Goal: Task Accomplishment & Management: Complete application form

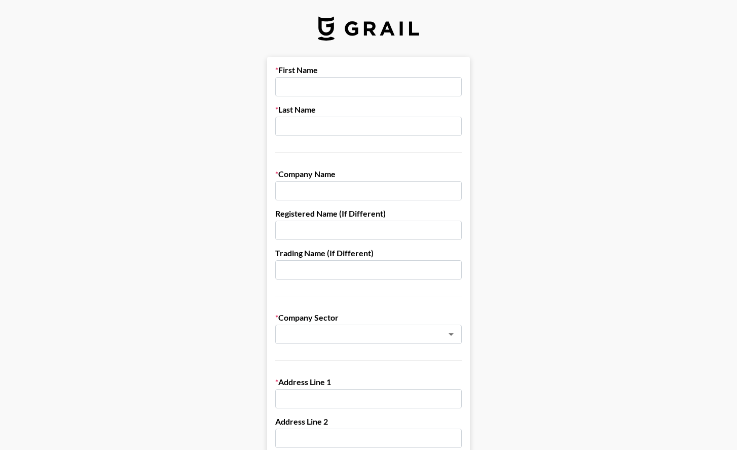
click at [348, 91] on input "text" at bounding box center [368, 86] width 187 height 19
type input "[PERSON_NAME]"
click at [351, 183] on input "DB" at bounding box center [368, 190] width 187 height 19
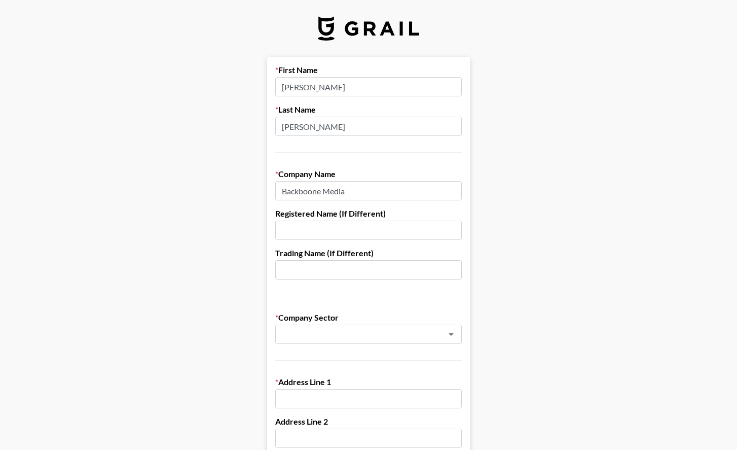
type input "Backboone Media"
click at [376, 363] on li "Social Media" at bounding box center [368, 356] width 187 height 16
type input "Social Media"
click at [384, 391] on input "text" at bounding box center [368, 398] width 187 height 19
type input "[STREET_ADDRESS]"
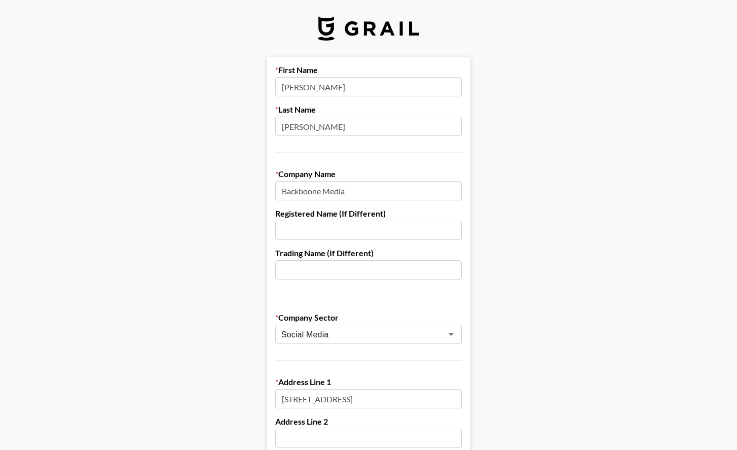
type input "[PERSON_NAME]"
type input "Suite 1"
type input "[GEOGRAPHIC_DATA]"
type input "[US_STATE]"
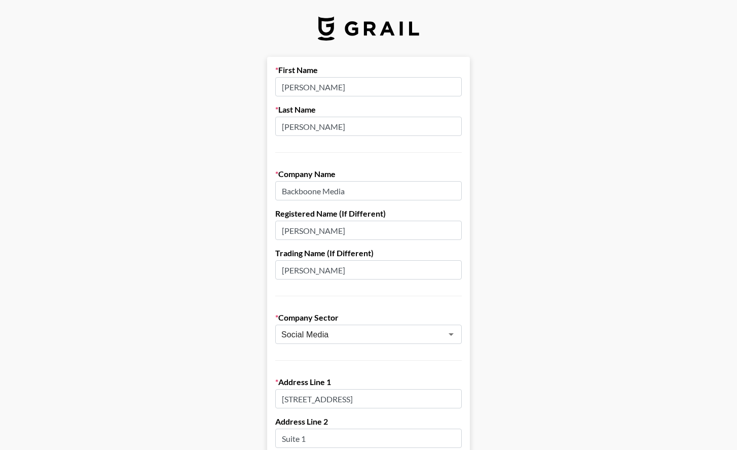
type input "81623"
type input "[PERSON_NAME][EMAIL_ADDRESS][PERSON_NAME][DOMAIN_NAME]"
type input "9195259237"
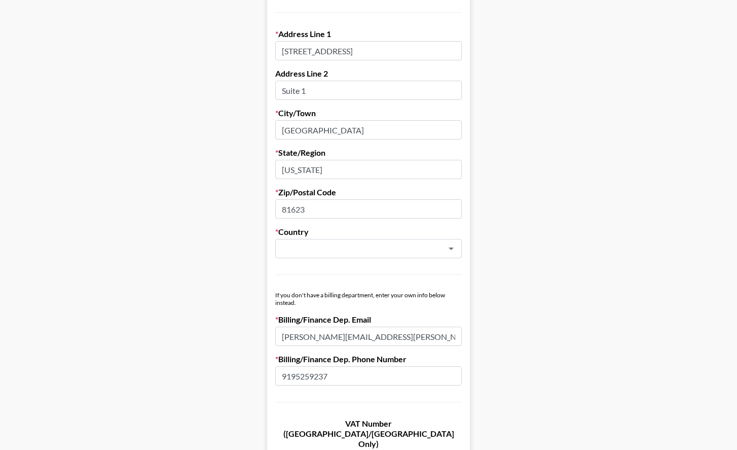
scroll to position [371, 0]
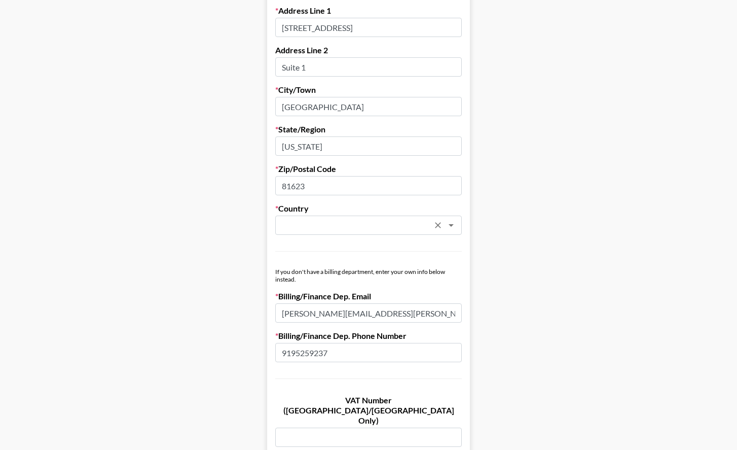
click at [400, 228] on input "text" at bounding box center [354, 225] width 147 height 12
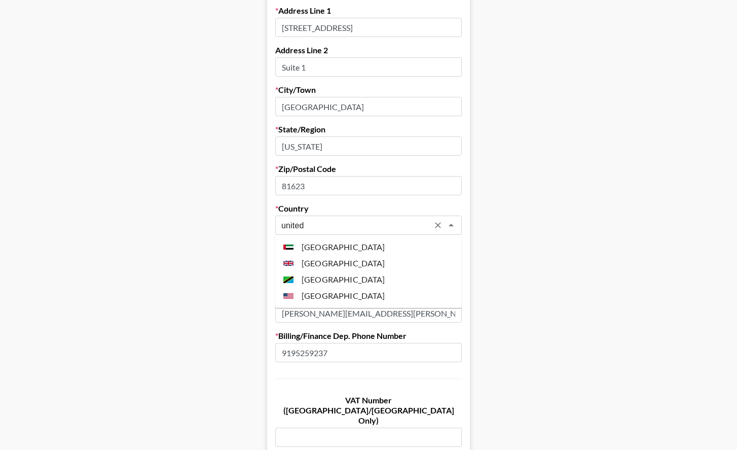
click at [356, 292] on li "[GEOGRAPHIC_DATA]" at bounding box center [368, 295] width 187 height 16
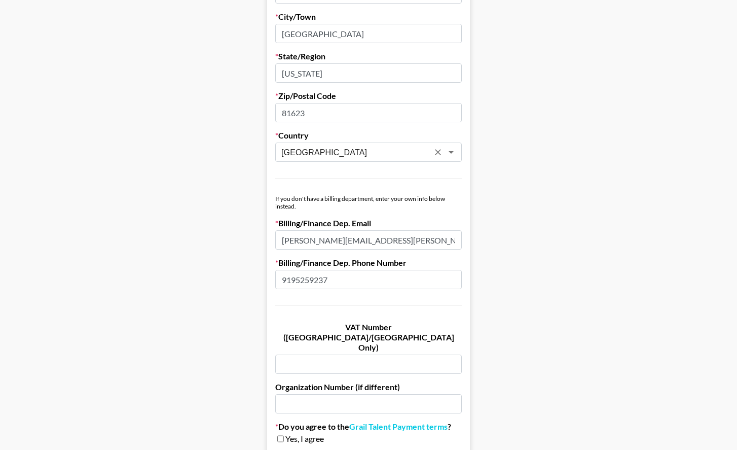
scroll to position [443, 0]
type input "[GEOGRAPHIC_DATA]"
click at [355, 239] on input "[PERSON_NAME][EMAIL_ADDRESS][PERSON_NAME][DOMAIN_NAME]" at bounding box center [368, 240] width 187 height 19
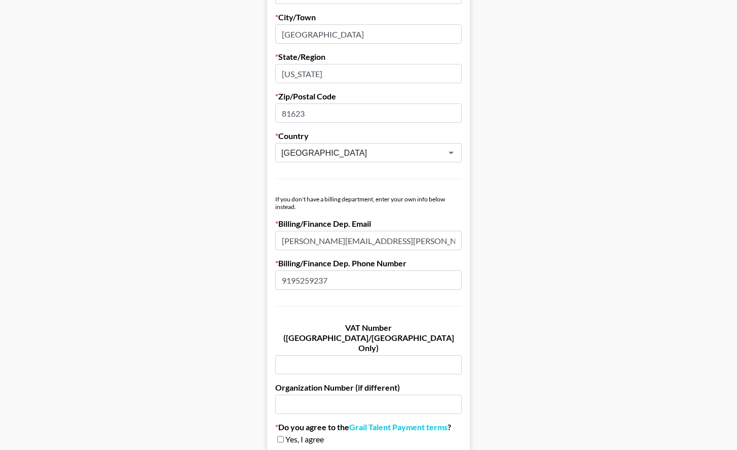
click at [307, 265] on label "Billing/Finance Dep. Phone Number" at bounding box center [368, 263] width 187 height 10
click at [349, 279] on input "9195259237" at bounding box center [368, 279] width 187 height 19
paste input "[PHONE_NUMBER]"
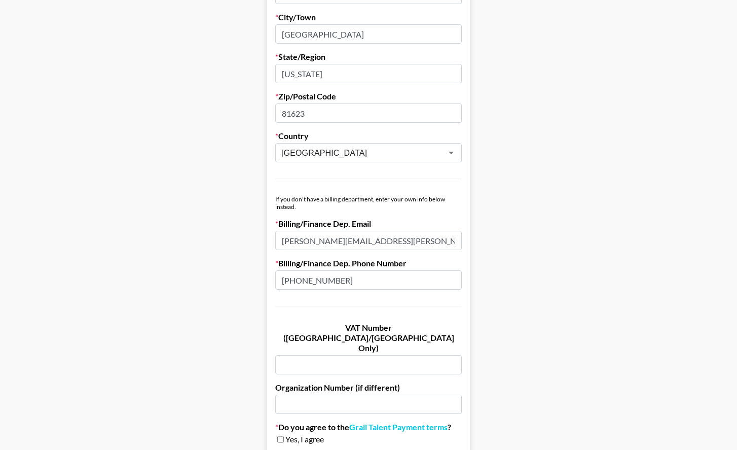
type input "[PHONE_NUMBER]"
click at [349, 242] on input "[PERSON_NAME][EMAIL_ADDRESS][PERSON_NAME][DOMAIN_NAME]" at bounding box center [368, 240] width 187 height 19
type input "[PERSON_NAME][EMAIL_ADDRESS][PERSON_NAME][DOMAIN_NAME]"
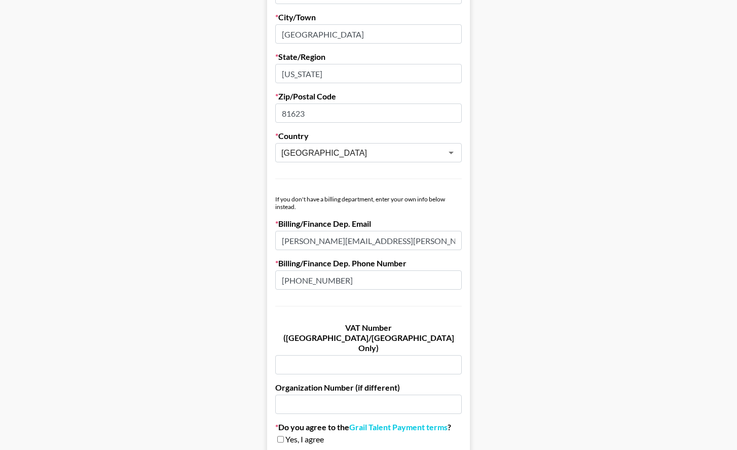
scroll to position [519, 0]
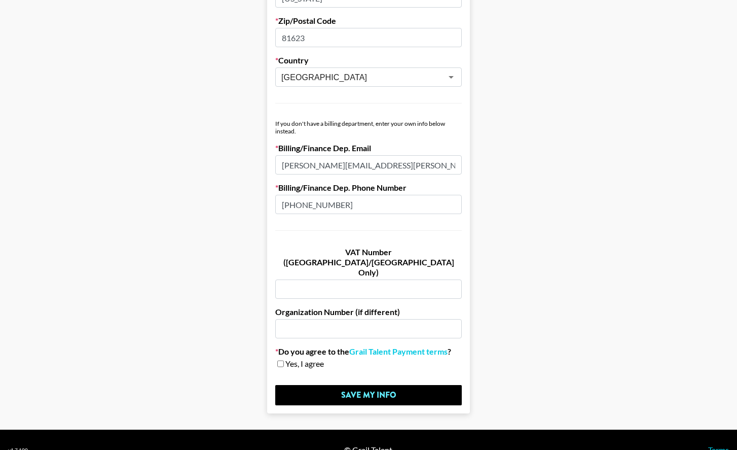
click at [282, 360] on input "checkbox" at bounding box center [280, 363] width 7 height 7
checkbox input "true"
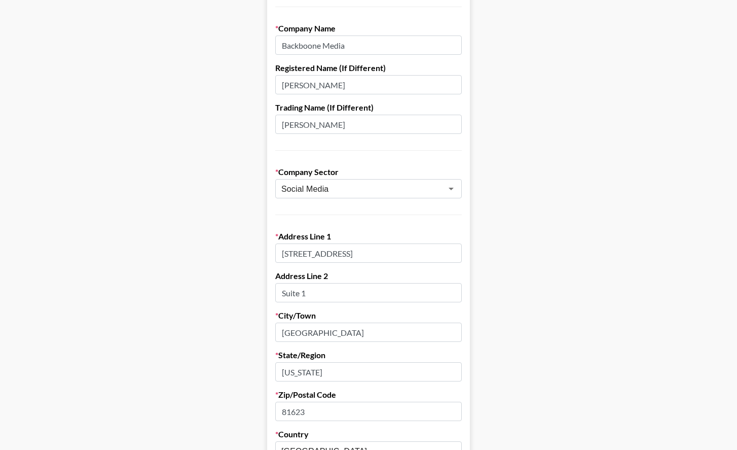
scroll to position [0, 0]
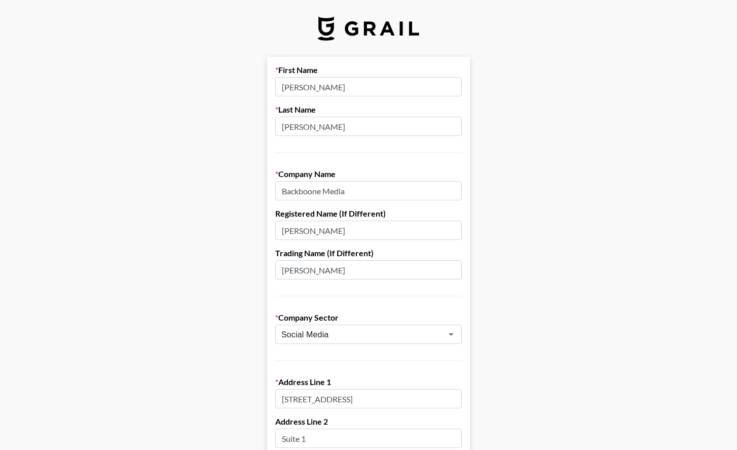
click at [309, 192] on input "Backboone Media" at bounding box center [368, 190] width 187 height 19
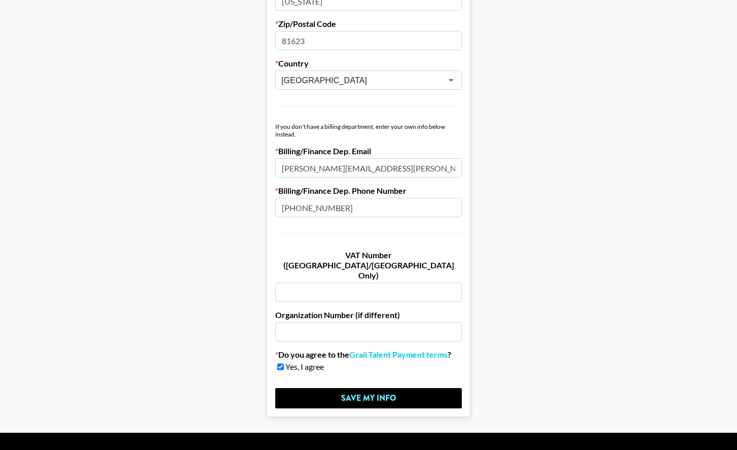
scroll to position [519, 0]
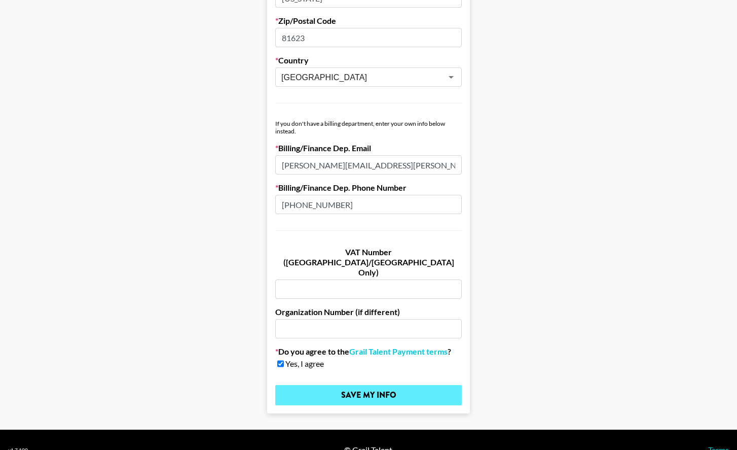
type input "Backbone Media"
click at [340, 385] on input "Save My Info" at bounding box center [368, 395] width 187 height 20
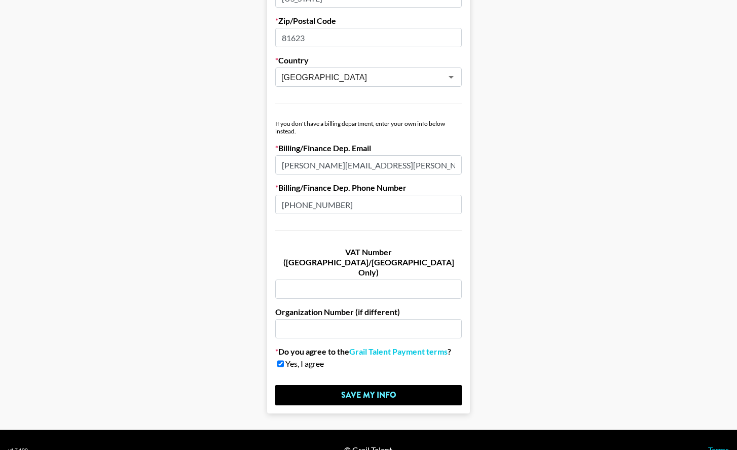
scroll to position [0, 0]
